Goal: Task Accomplishment & Management: Use online tool/utility

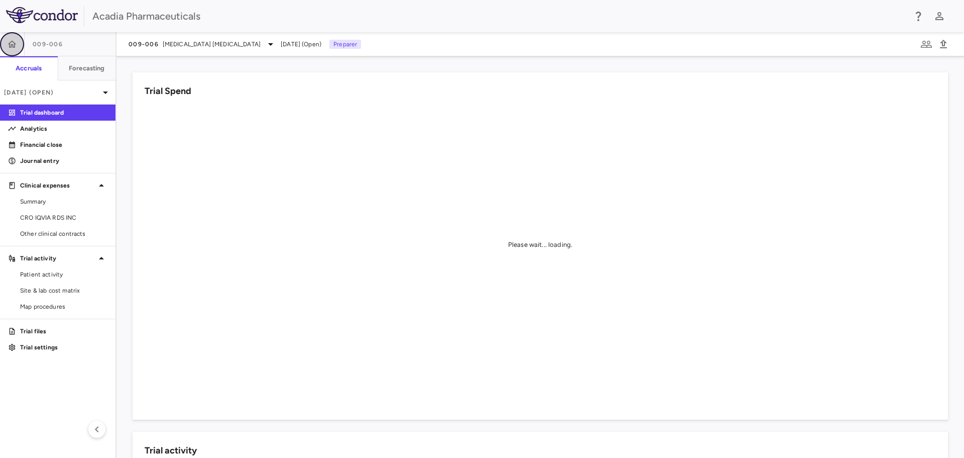
click at [16, 39] on icon "button" at bounding box center [12, 44] width 10 height 10
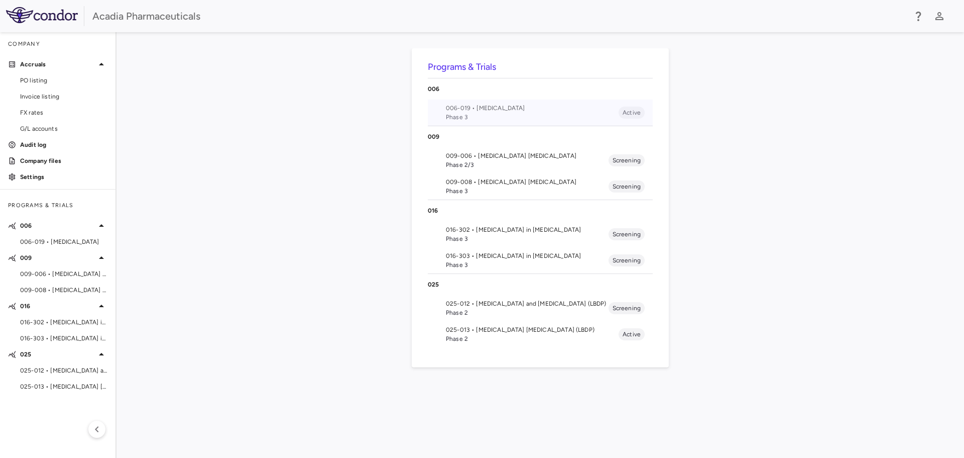
click at [486, 109] on span "006-019 • [MEDICAL_DATA]" at bounding box center [532, 107] width 173 height 9
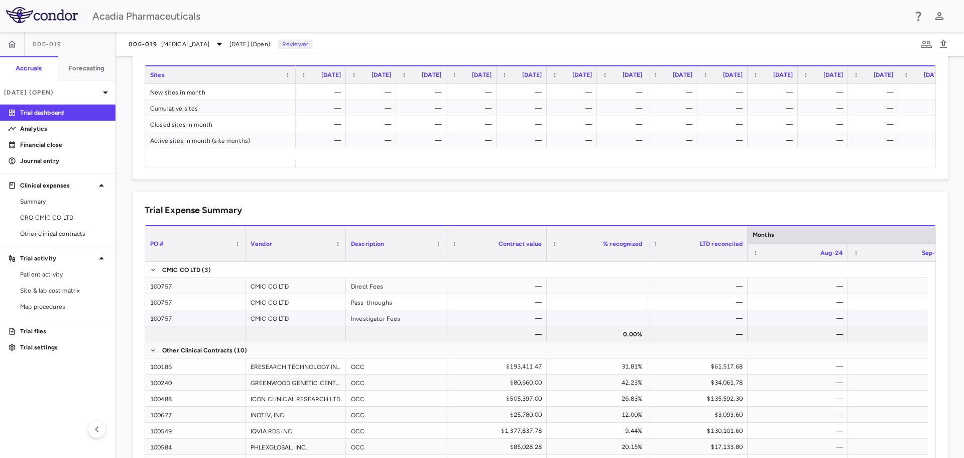
scroll to position [603, 0]
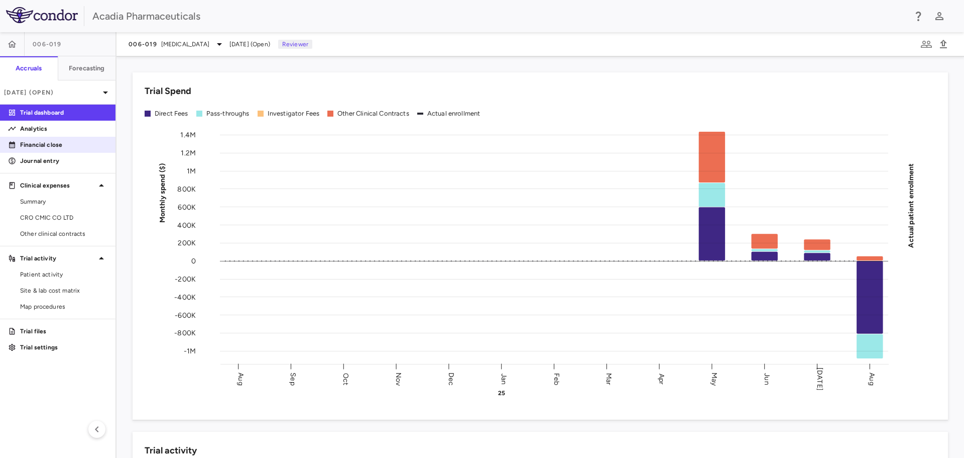
click at [62, 147] on p "Financial close" at bounding box center [63, 144] width 87 height 9
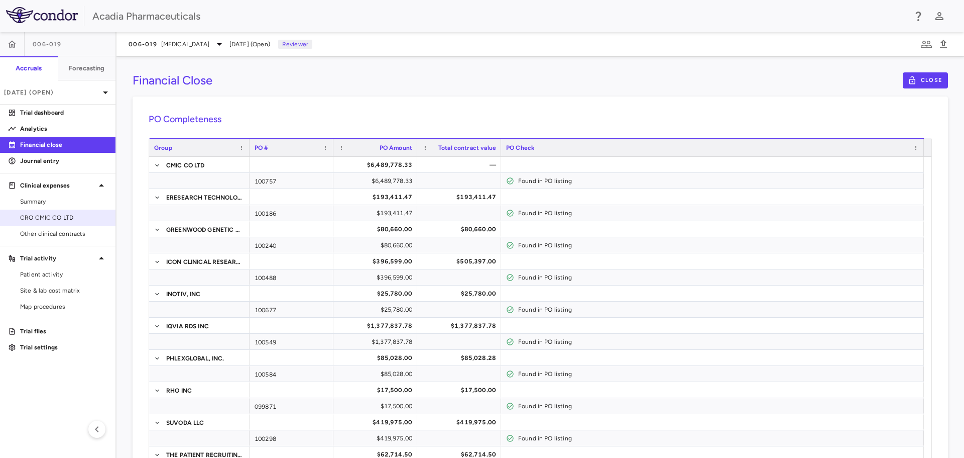
click at [70, 219] on span "CRO CMIC CO LTD" at bounding box center [63, 217] width 87 height 9
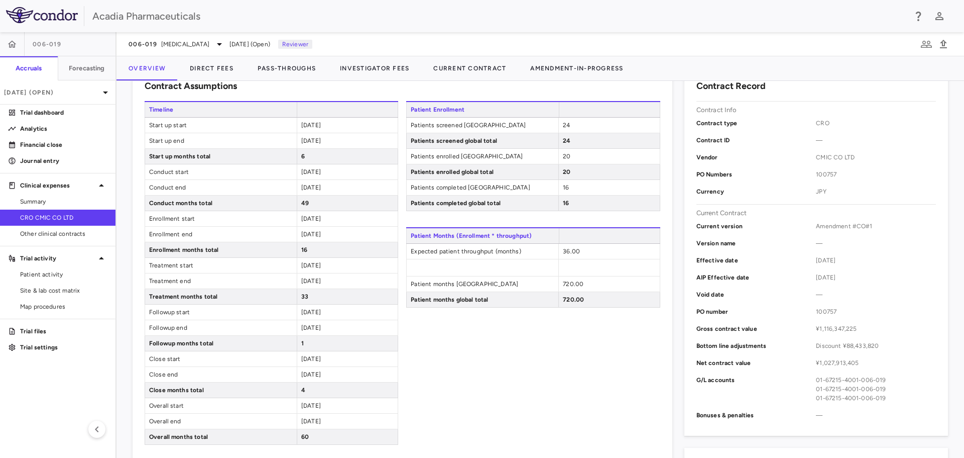
scroll to position [201, 0]
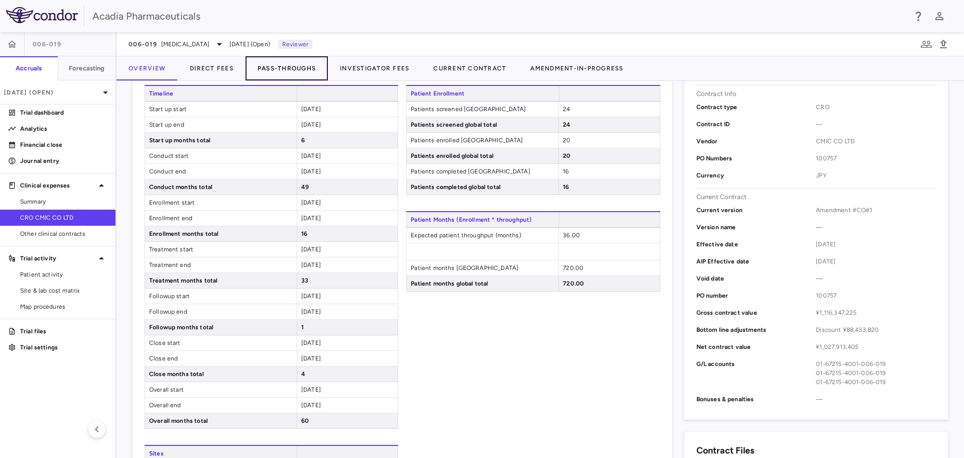
click at [305, 65] on button "Pass-Throughs" at bounding box center [287, 68] width 82 height 24
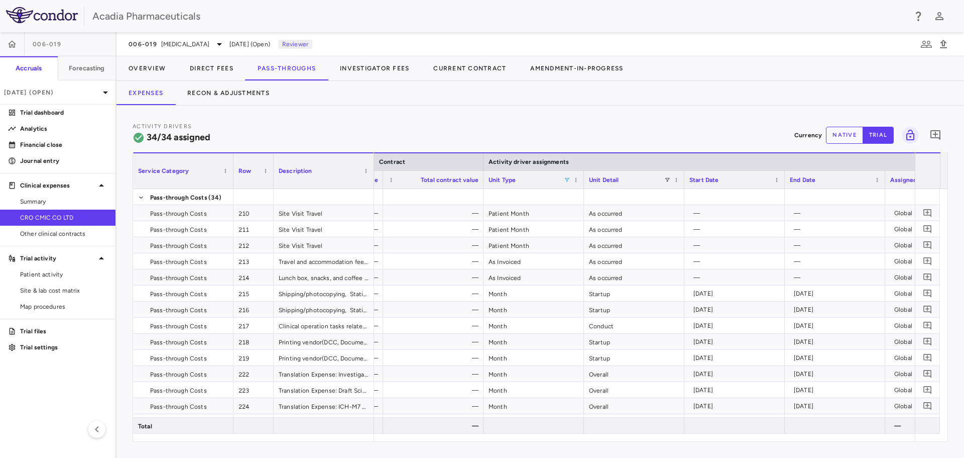
click at [566, 178] on span at bounding box center [567, 180] width 6 height 6
drag, startPoint x: 592, startPoint y: 217, endPoint x: 590, endPoint y: 224, distance: 7.0
click at [592, 217] on div "(Select All)" at bounding box center [619, 216] width 82 height 7
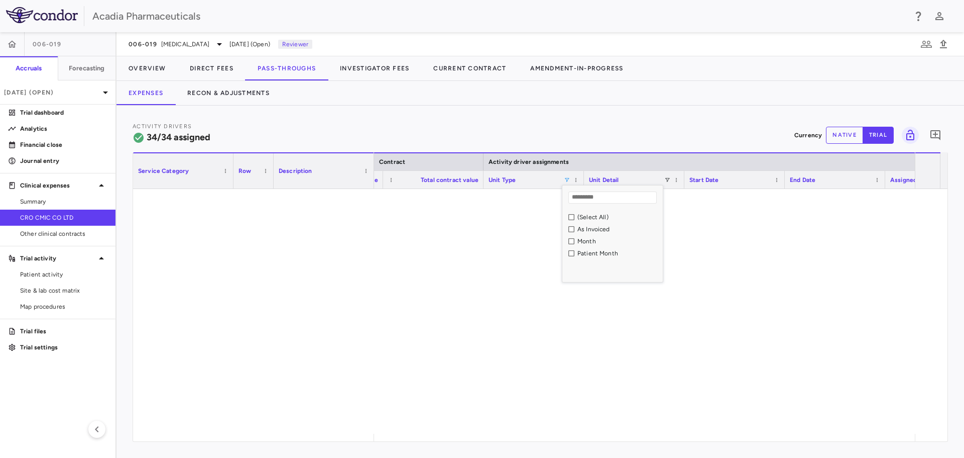
click at [589, 226] on div "As Invoiced" at bounding box center [619, 229] width 82 height 7
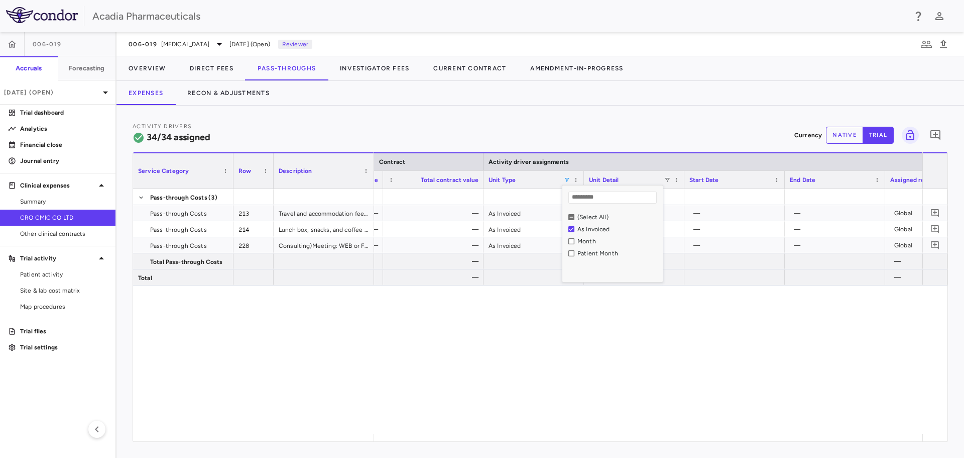
click at [585, 382] on div "— — 1.00 — — As Invoiced As occurred — — Global — 1.00 — — As Invoiced As occur…" at bounding box center [648, 311] width 548 height 245
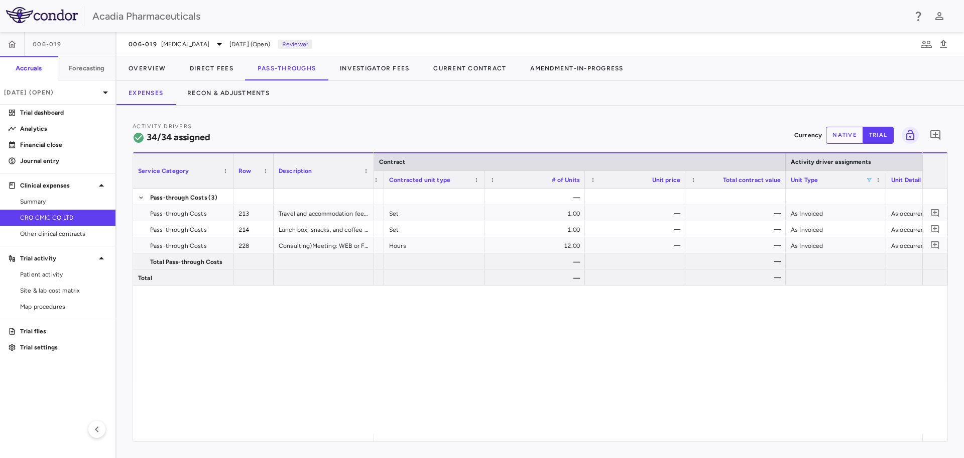
drag, startPoint x: 500, startPoint y: 441, endPoint x: 514, endPoint y: 441, distance: 14.1
click at [514, 441] on div "Activity Drivers 34/34 assigned Currency native trial 0 Press ENTER to sort. Pr…" at bounding box center [541, 281] width 848 height 352
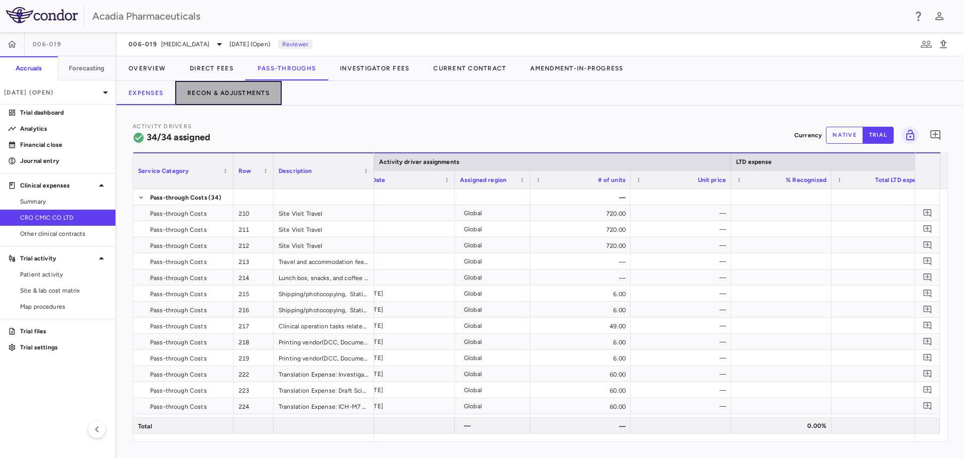
click at [246, 87] on button "Recon & Adjustments" at bounding box center [228, 93] width 106 height 24
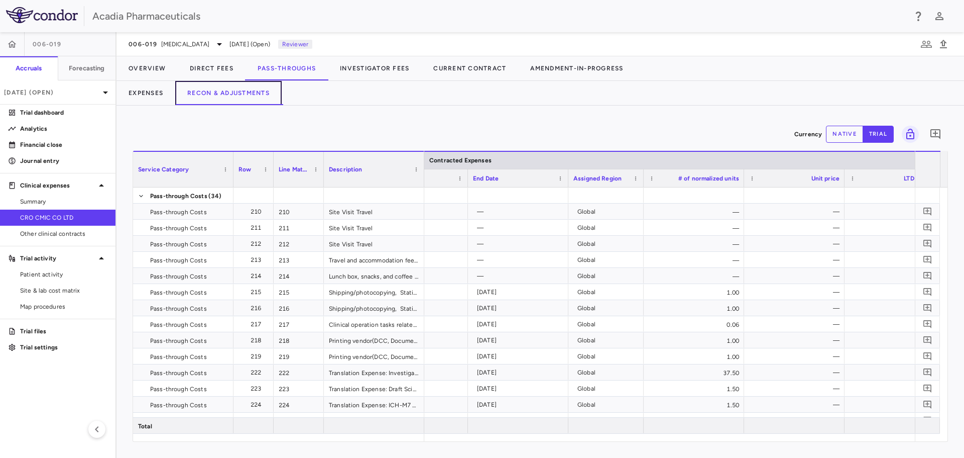
scroll to position [0, 463]
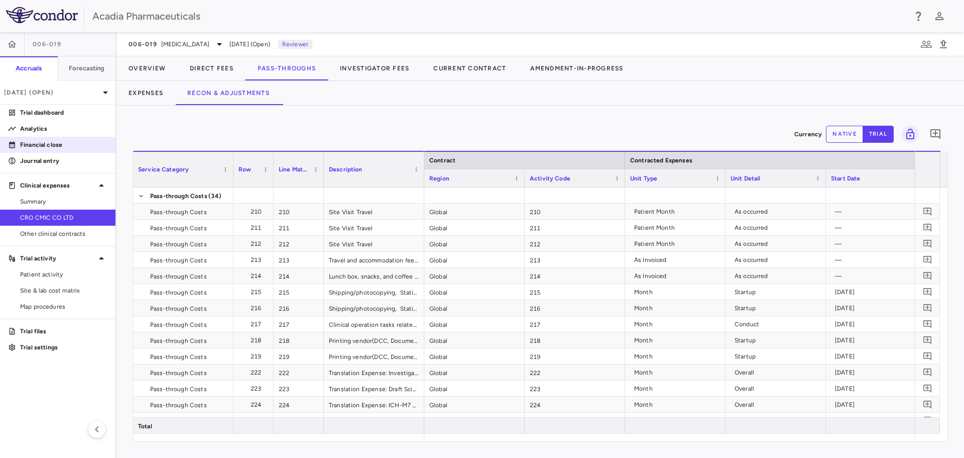
click at [66, 145] on p "Financial close" at bounding box center [63, 144] width 87 height 9
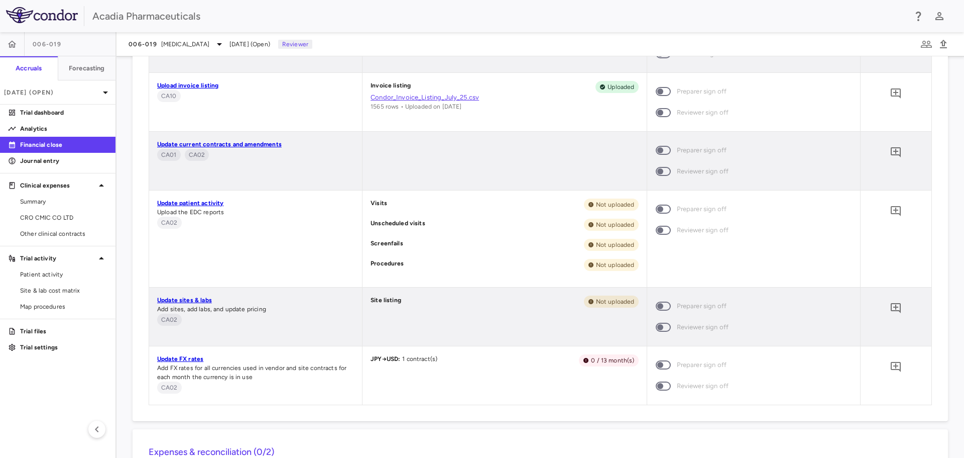
click at [181, 358] on link "Update FX rates" at bounding box center [180, 358] width 46 height 7
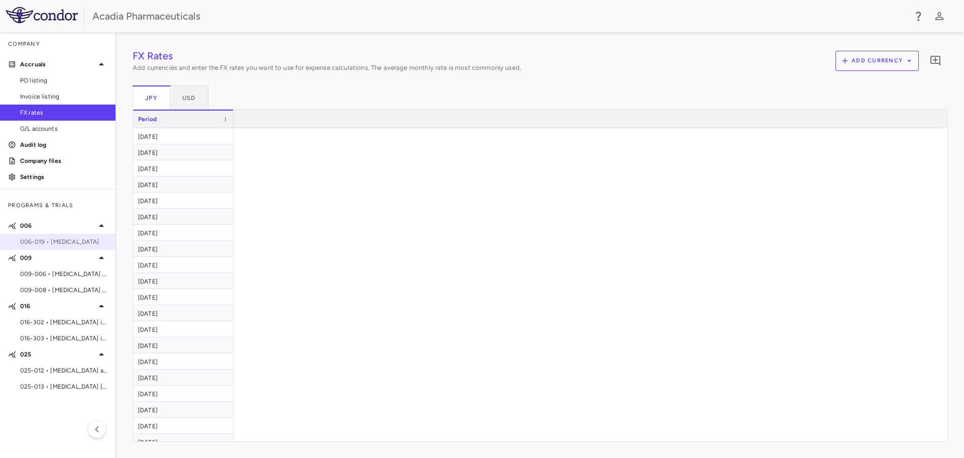
click at [54, 242] on span "006-019 • [MEDICAL_DATA]" at bounding box center [63, 241] width 87 height 9
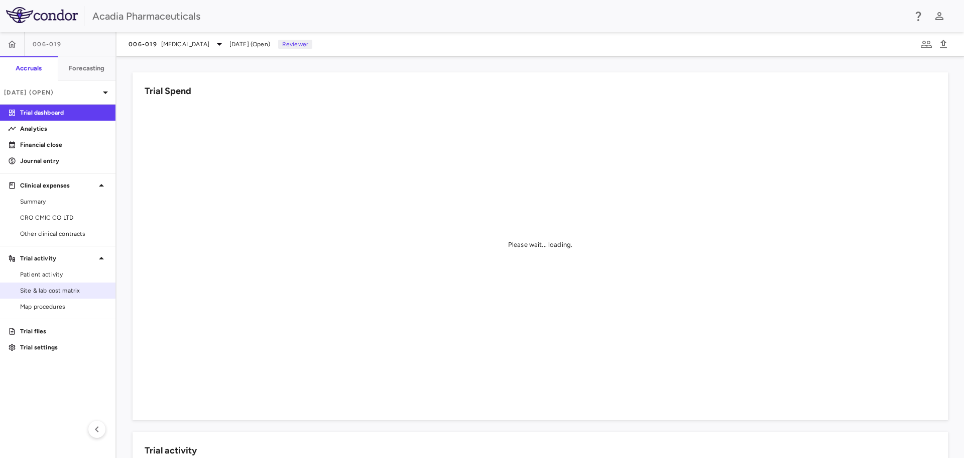
click at [87, 289] on span "Site & lab cost matrix" at bounding box center [63, 290] width 87 height 9
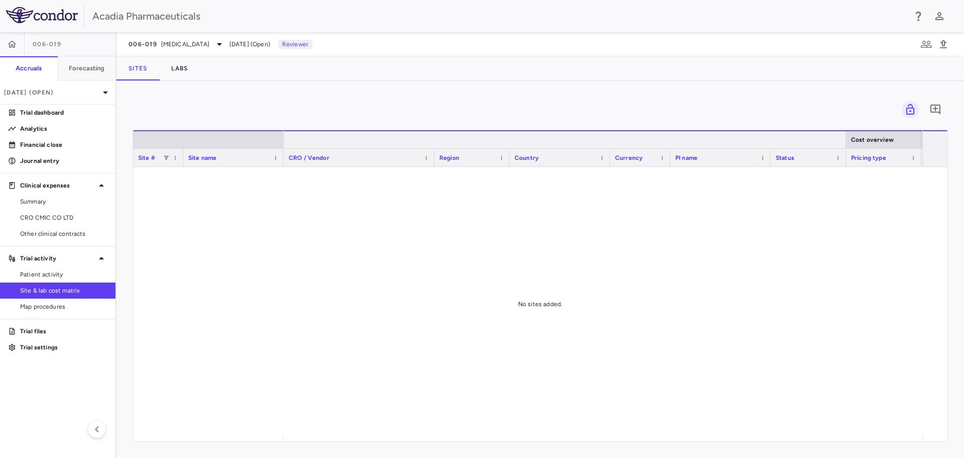
drag, startPoint x: 726, startPoint y: 126, endPoint x: 714, endPoint y: 136, distance: 16.0
click at [723, 124] on div "0 Drag here to set row groups Drag here to set column labels Site # Site name C…" at bounding box center [541, 269] width 816 height 345
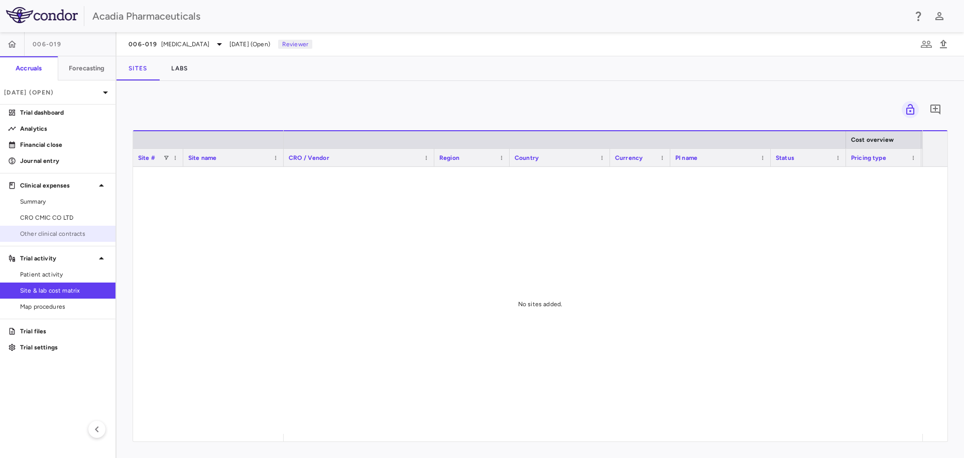
click at [66, 238] on link "Other clinical contracts" at bounding box center [58, 233] width 116 height 15
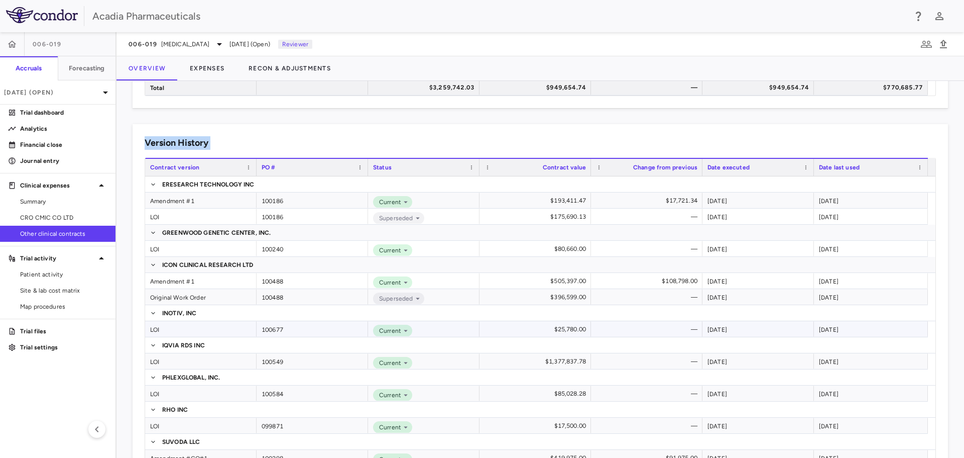
scroll to position [251, 0]
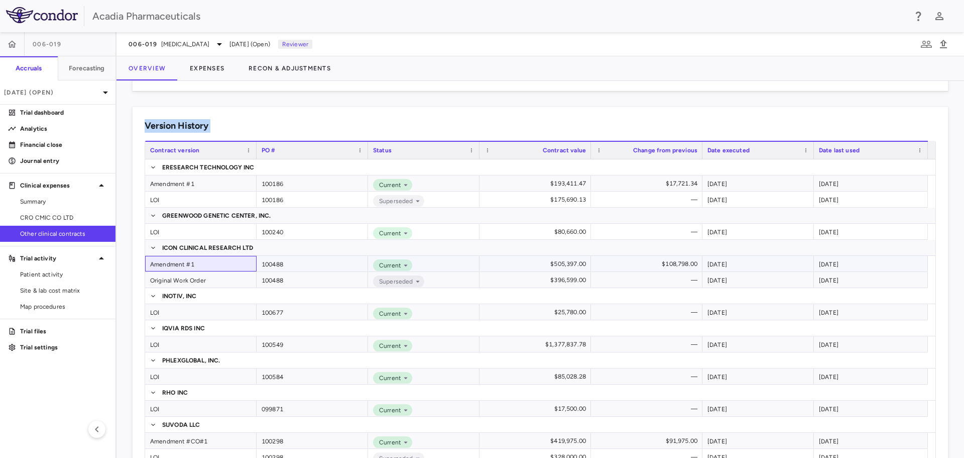
click at [185, 264] on div "Amendment #1" at bounding box center [200, 264] width 111 height 16
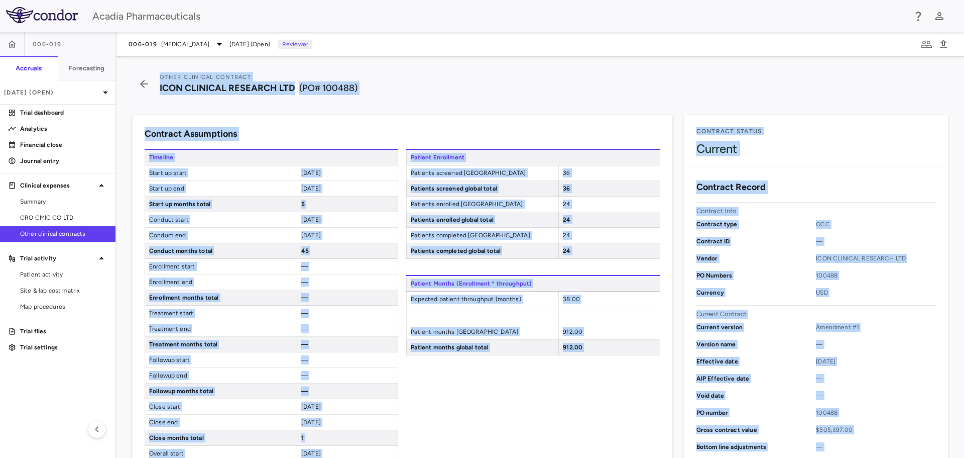
click at [510, 86] on div "Other Clinical Contract ICON CLINICAL RESEARCH LTD (PO# 100488)" at bounding box center [541, 83] width 816 height 23
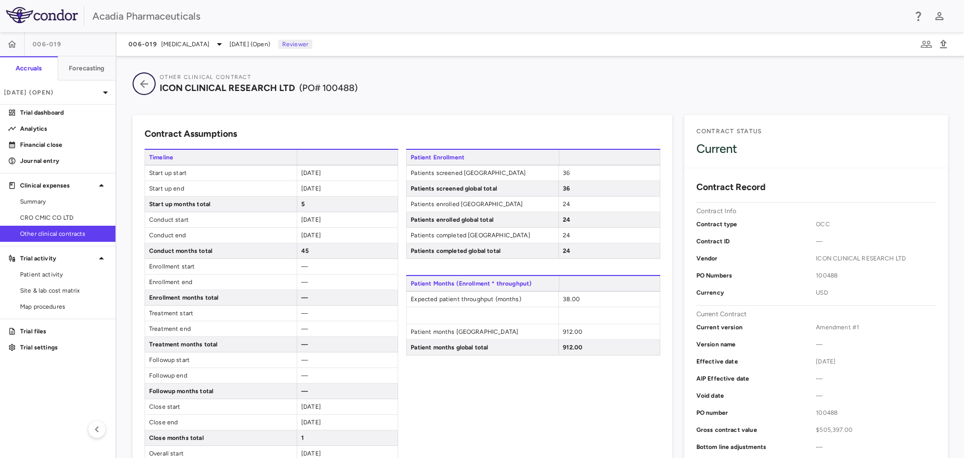
click at [142, 87] on icon "button" at bounding box center [144, 84] width 18 height 12
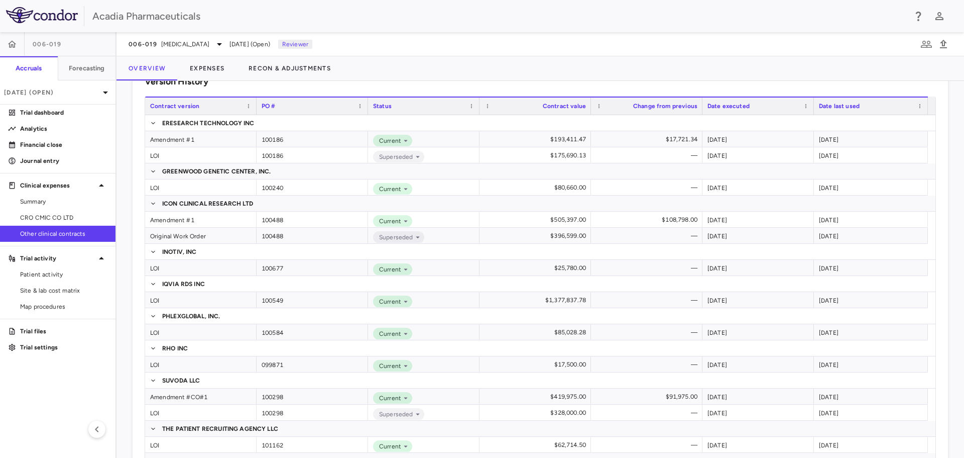
scroll to position [283, 0]
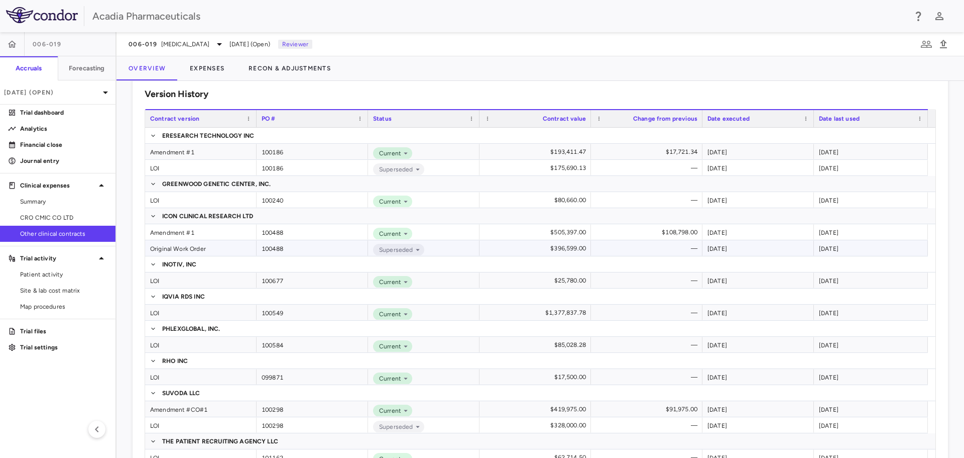
click at [185, 248] on div "Original Work Order" at bounding box center [200, 248] width 111 height 16
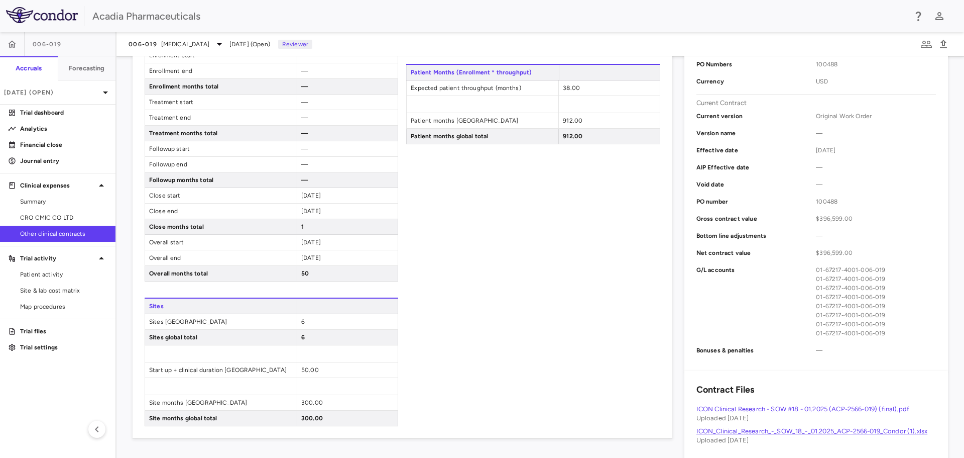
scroll to position [251, 0]
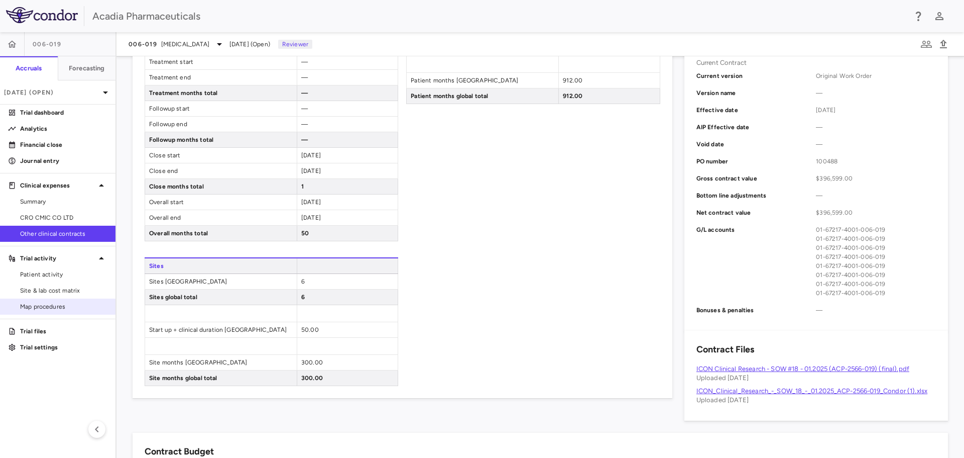
click at [70, 298] on div "Map procedures" at bounding box center [58, 306] width 116 height 16
click at [70, 290] on span "Site & lab cost matrix" at bounding box center [63, 290] width 87 height 9
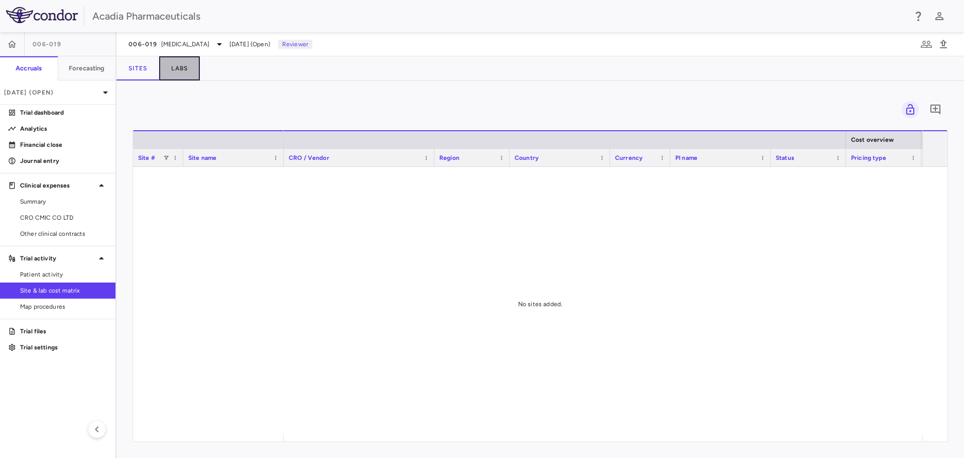
drag, startPoint x: 178, startPoint y: 68, endPoint x: 168, endPoint y: 105, distance: 38.5
click at [178, 68] on button "Labs" at bounding box center [179, 68] width 41 height 24
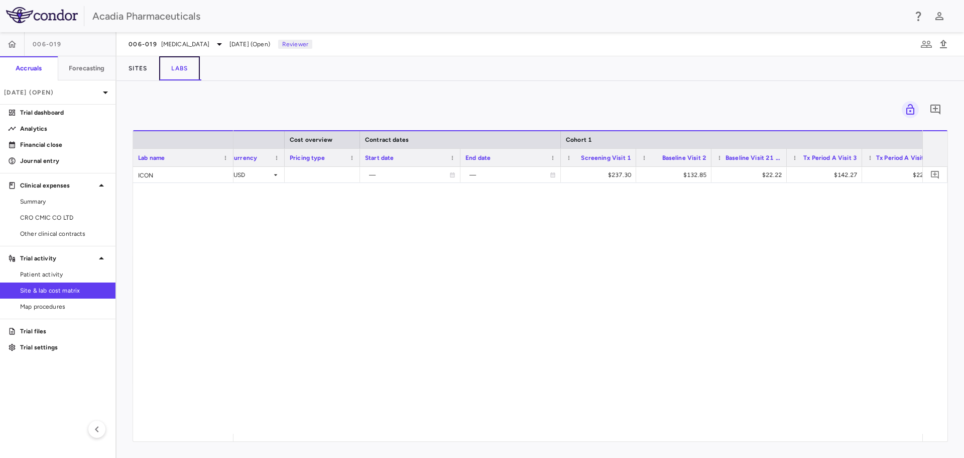
scroll to position [0, 294]
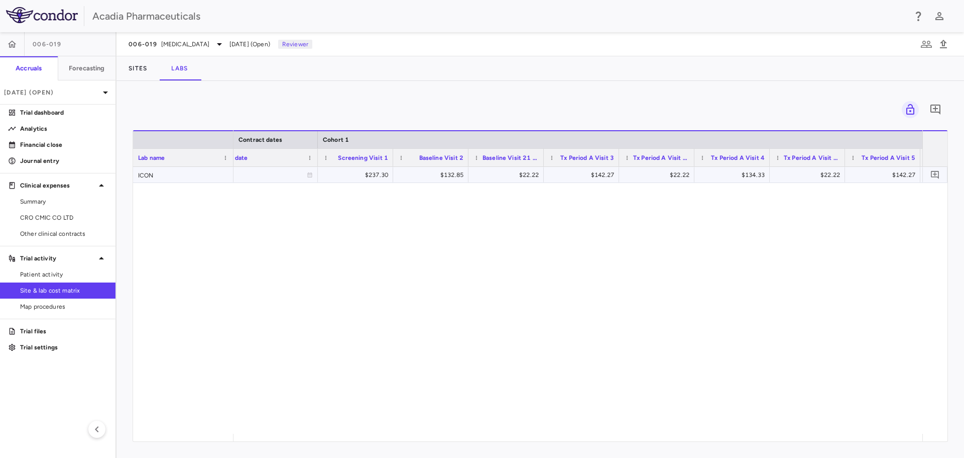
click at [379, 177] on div "$237.30" at bounding box center [357, 175] width 61 height 16
click at [64, 142] on p "Financial close" at bounding box center [63, 144] width 87 height 9
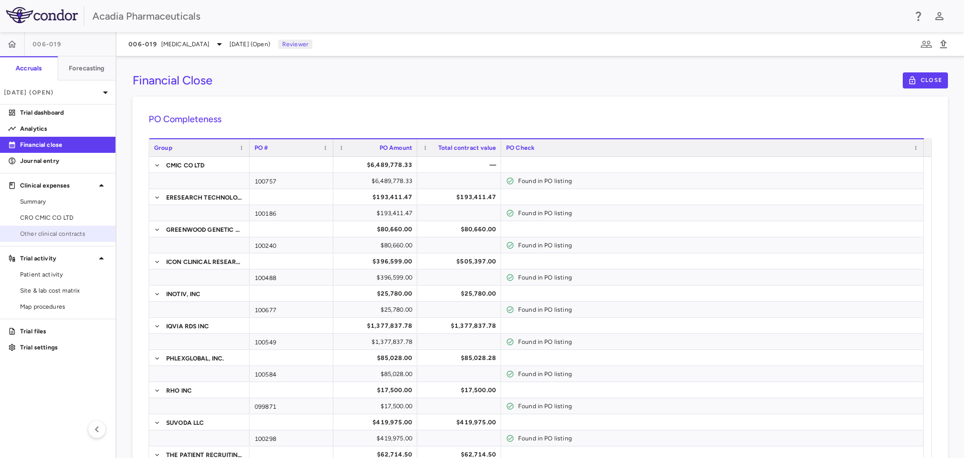
click at [60, 238] on span "Other clinical contracts" at bounding box center [63, 233] width 87 height 9
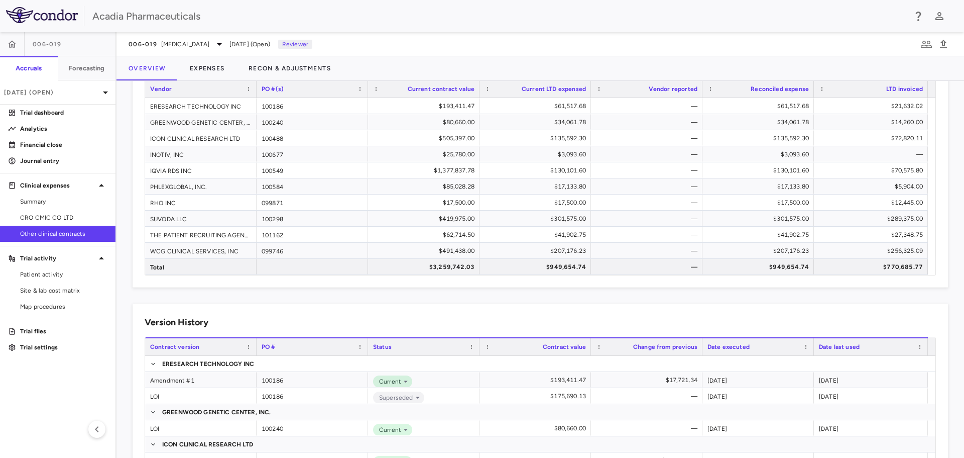
scroll to position [50, 0]
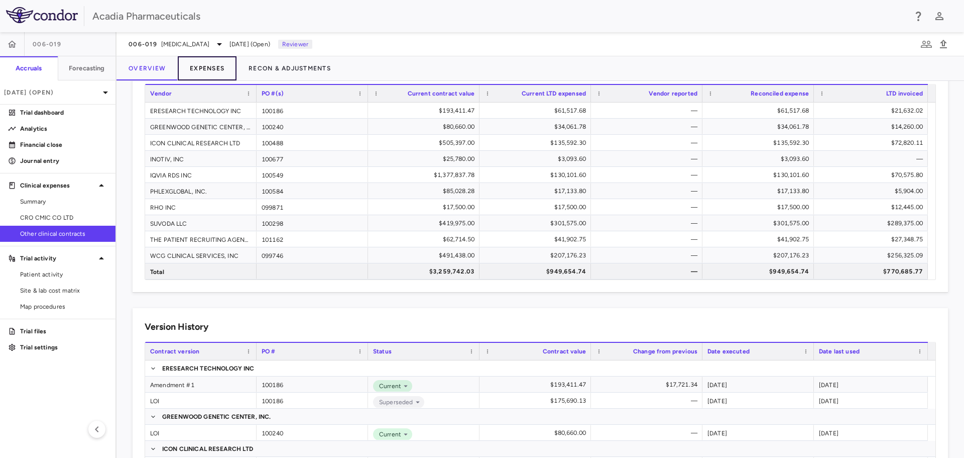
click at [215, 68] on button "Expenses" at bounding box center [207, 68] width 59 height 24
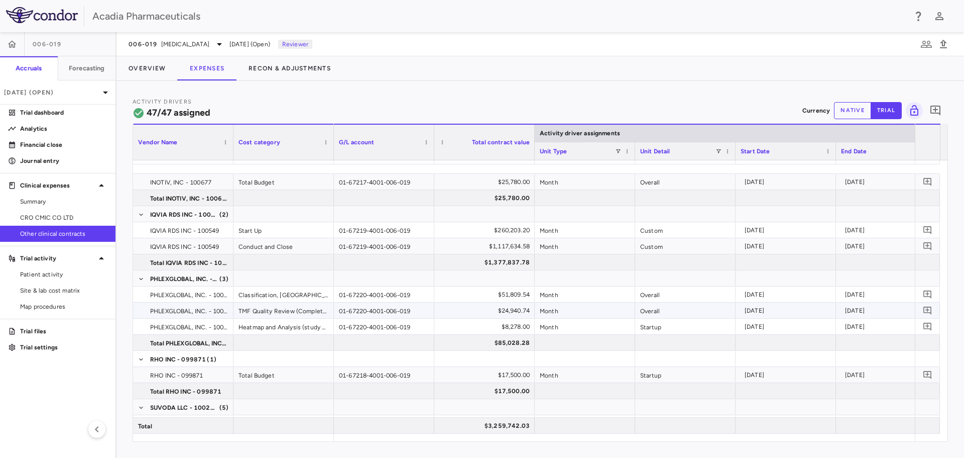
scroll to position [502, 0]
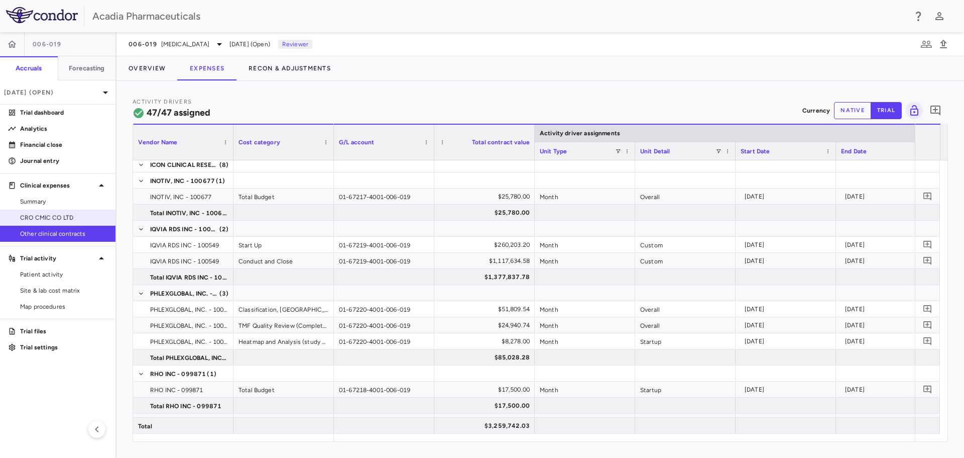
click at [84, 213] on span "CRO CMIC CO LTD" at bounding box center [63, 217] width 87 height 9
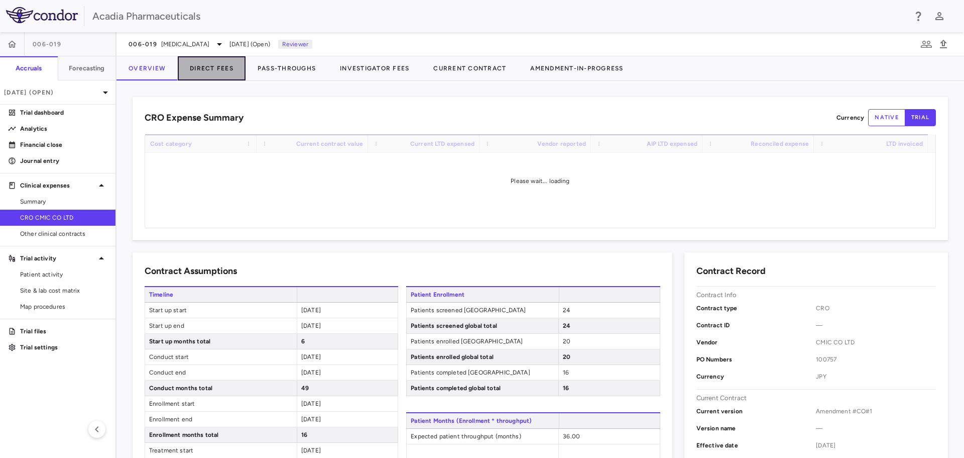
click at [207, 65] on button "Direct Fees" at bounding box center [212, 68] width 68 height 24
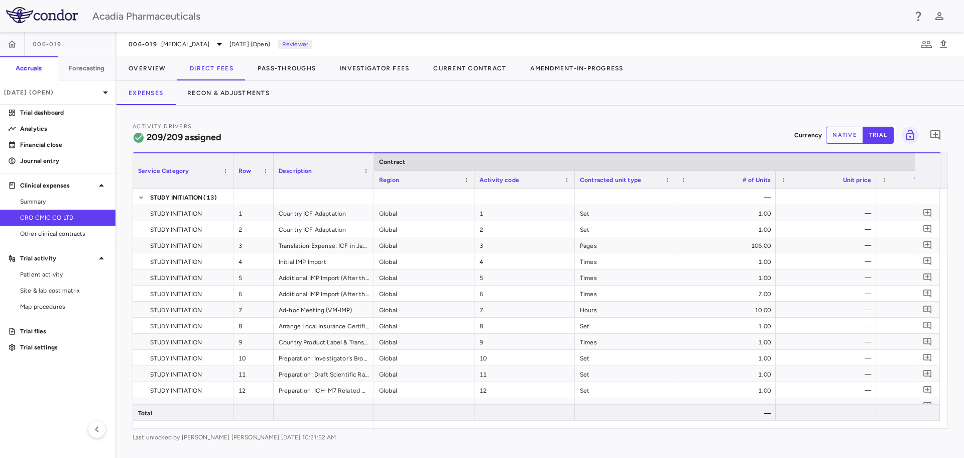
drag, startPoint x: 413, startPoint y: 428, endPoint x: 439, endPoint y: 428, distance: 26.6
click at [439, 428] on div "Activity Drivers 209/209 assigned Currency native trial 0 Service Category Drag…" at bounding box center [541, 282] width 816 height 320
drag, startPoint x: 439, startPoint y: 428, endPoint x: 458, endPoint y: 426, distance: 18.8
click at [458, 426] on div "Activity Drivers 209/209 assigned Currency native trial 0 Service Category Drag…" at bounding box center [541, 282] width 816 height 320
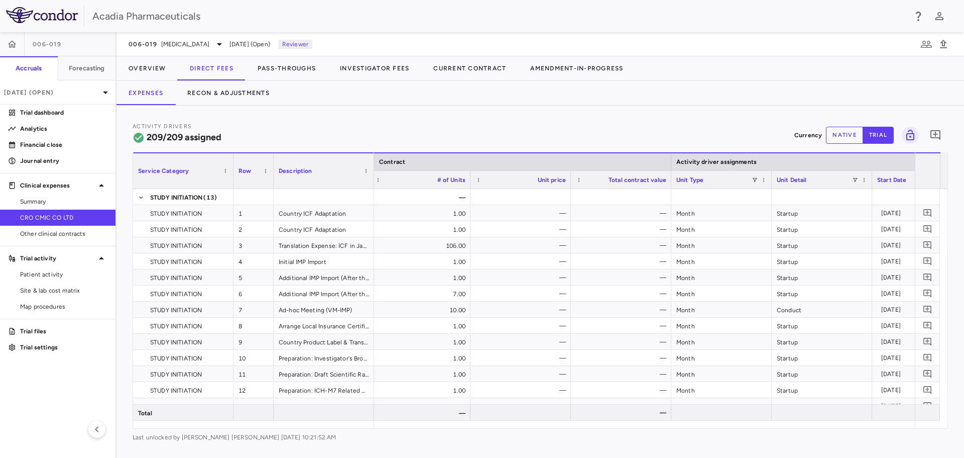
scroll to position [0, 308]
drag, startPoint x: 534, startPoint y: 420, endPoint x: 569, endPoint y: 423, distance: 35.3
click at [569, 423] on div "Service Category Row Description Contract Activity driver assignments 5" at bounding box center [540, 290] width 815 height 276
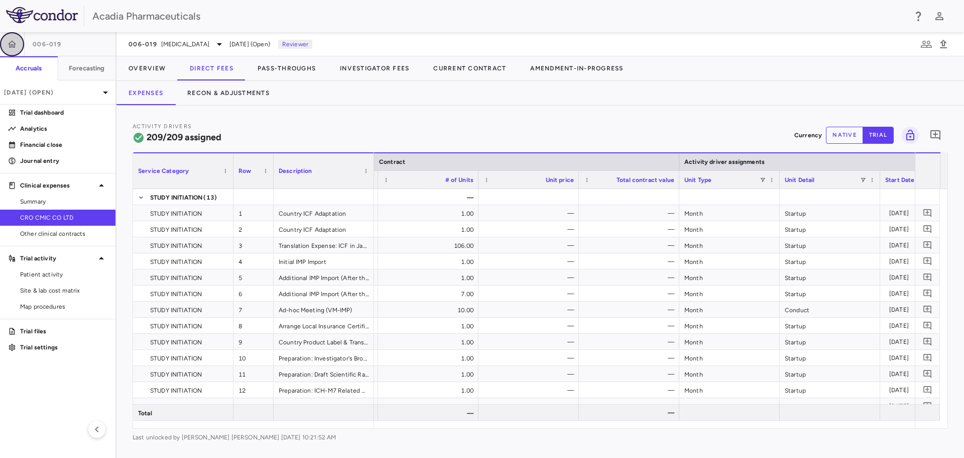
click at [7, 41] on icon "button" at bounding box center [12, 44] width 10 height 10
